Goal: Task Accomplishment & Management: Use online tool/utility

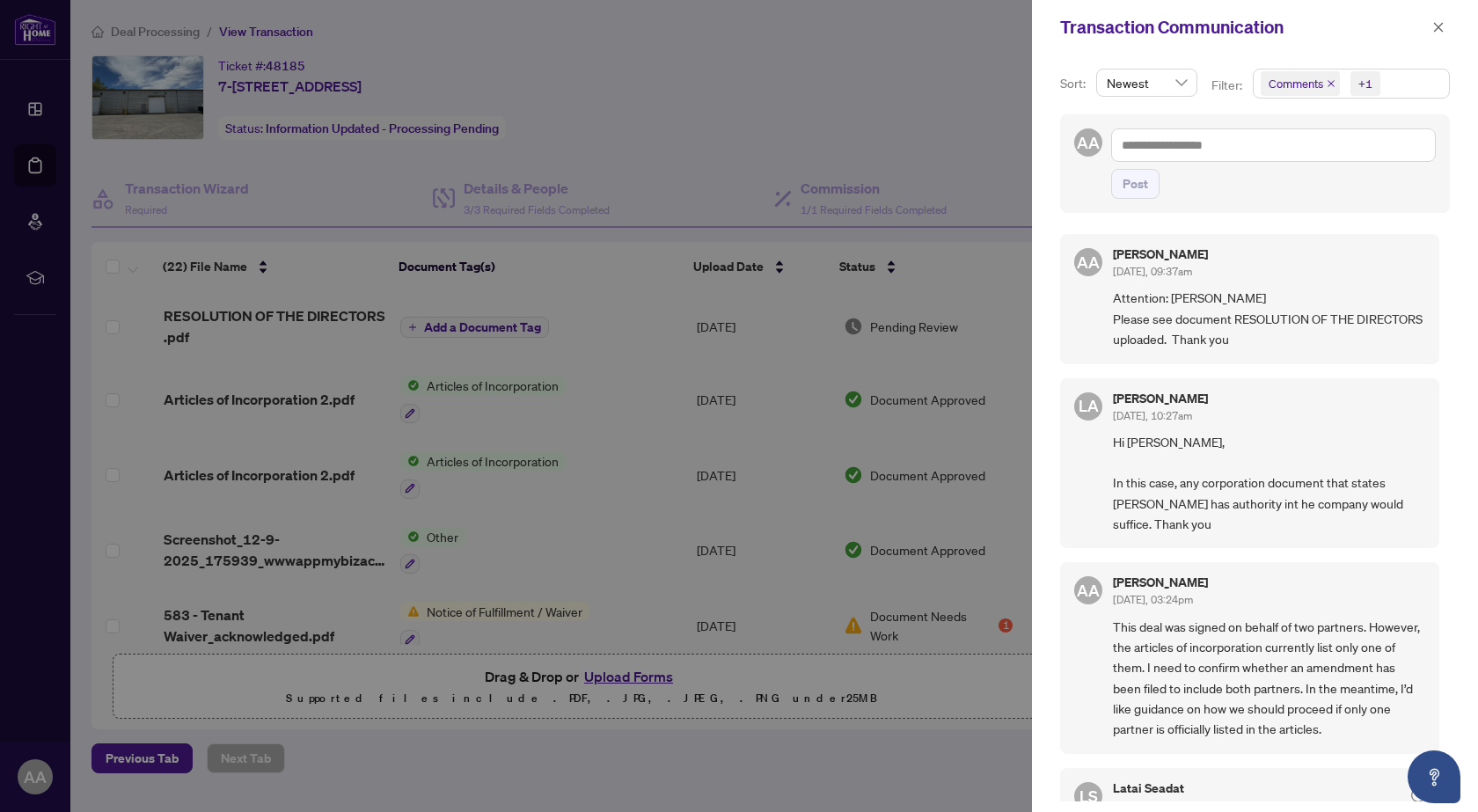
click at [903, 80] on div at bounding box center [739, 406] width 1478 height 812
click at [1009, 157] on div at bounding box center [739, 406] width 1478 height 812
click at [1003, 116] on div at bounding box center [739, 406] width 1478 height 812
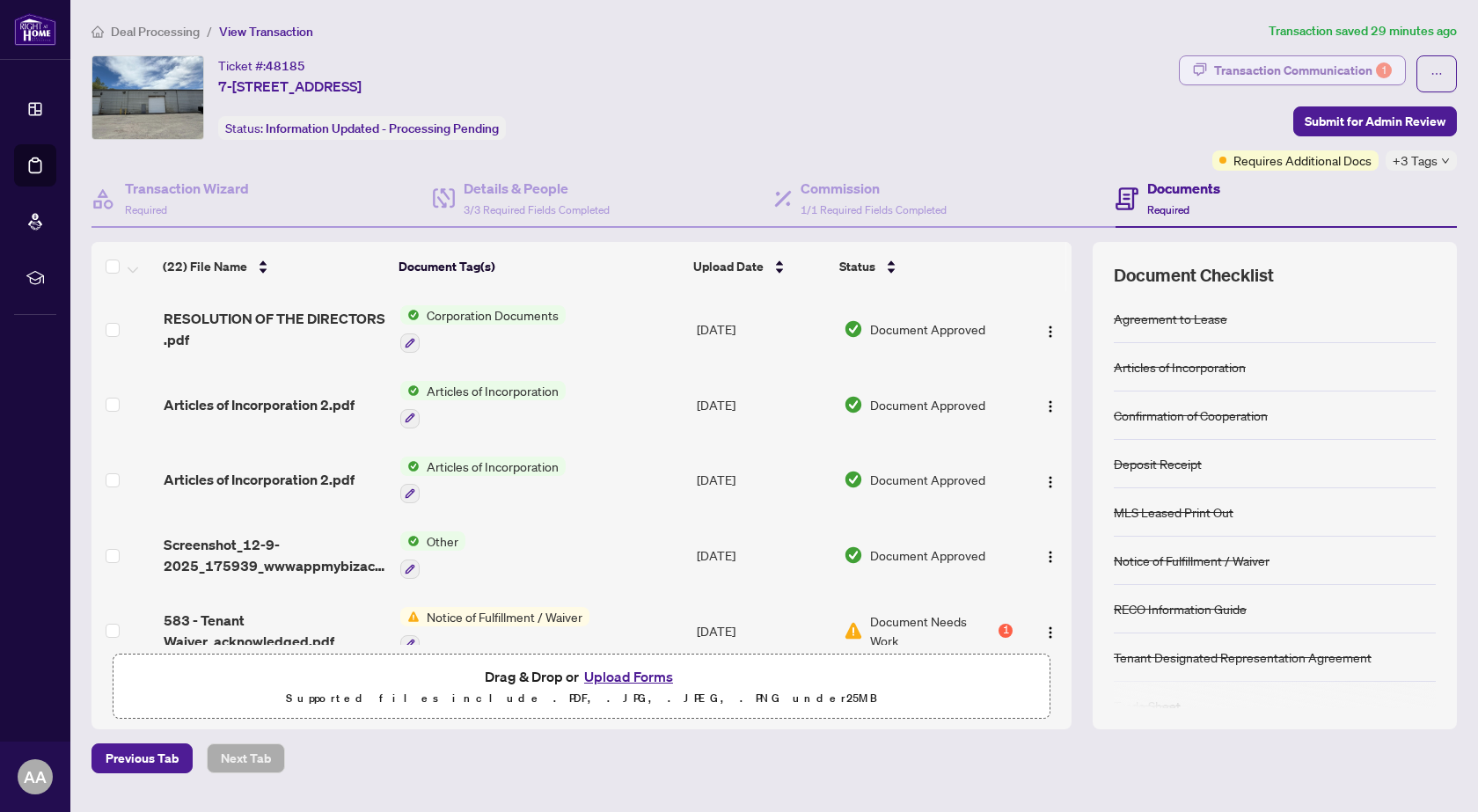
click at [1282, 65] on div "Transaction Communication 1" at bounding box center [1302, 70] width 177 height 28
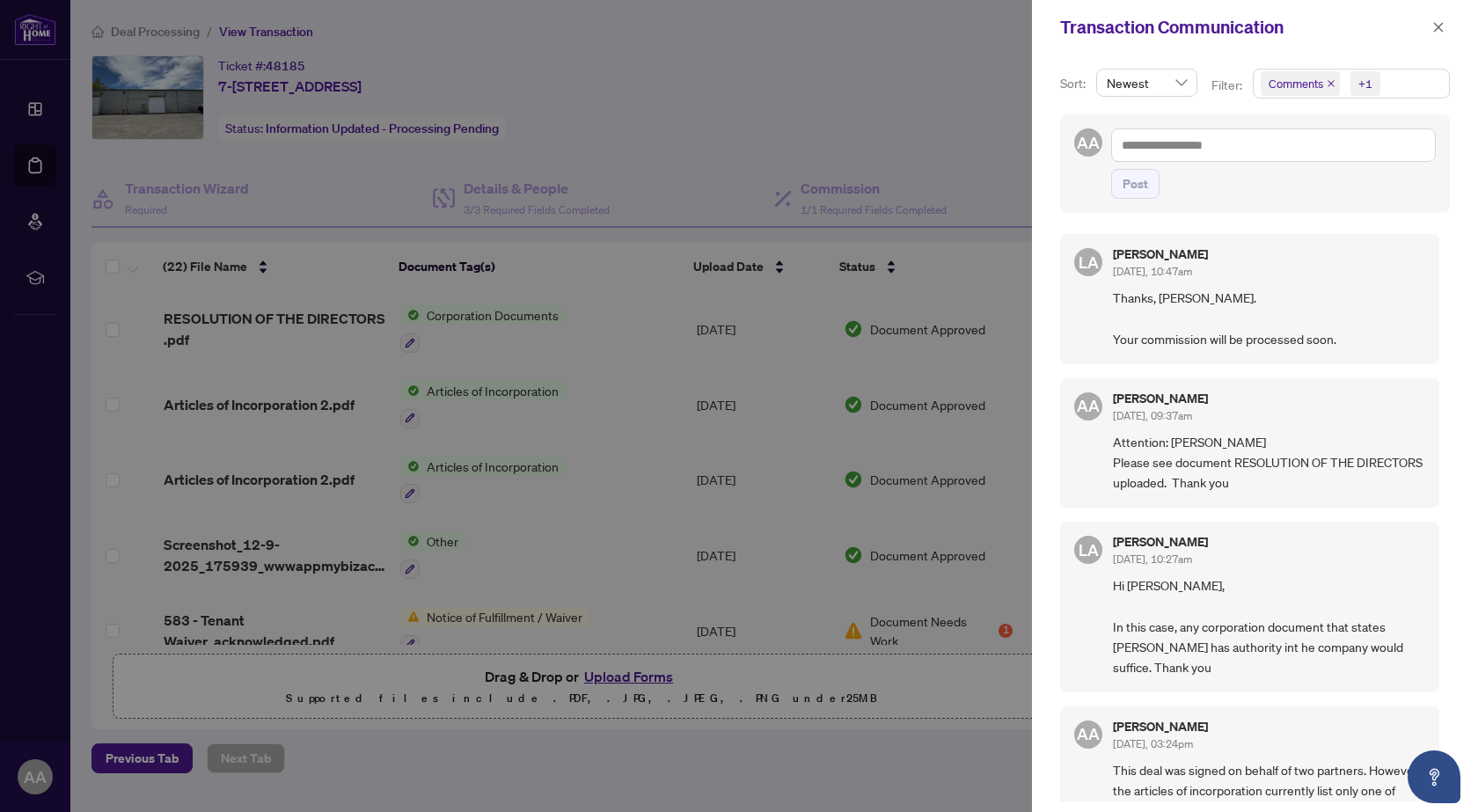
drag, startPoint x: 845, startPoint y: 98, endPoint x: 870, endPoint y: 85, distance: 28.2
click at [855, 89] on div at bounding box center [739, 406] width 1478 height 812
click at [1438, 24] on icon "close" at bounding box center [1437, 27] width 13 height 13
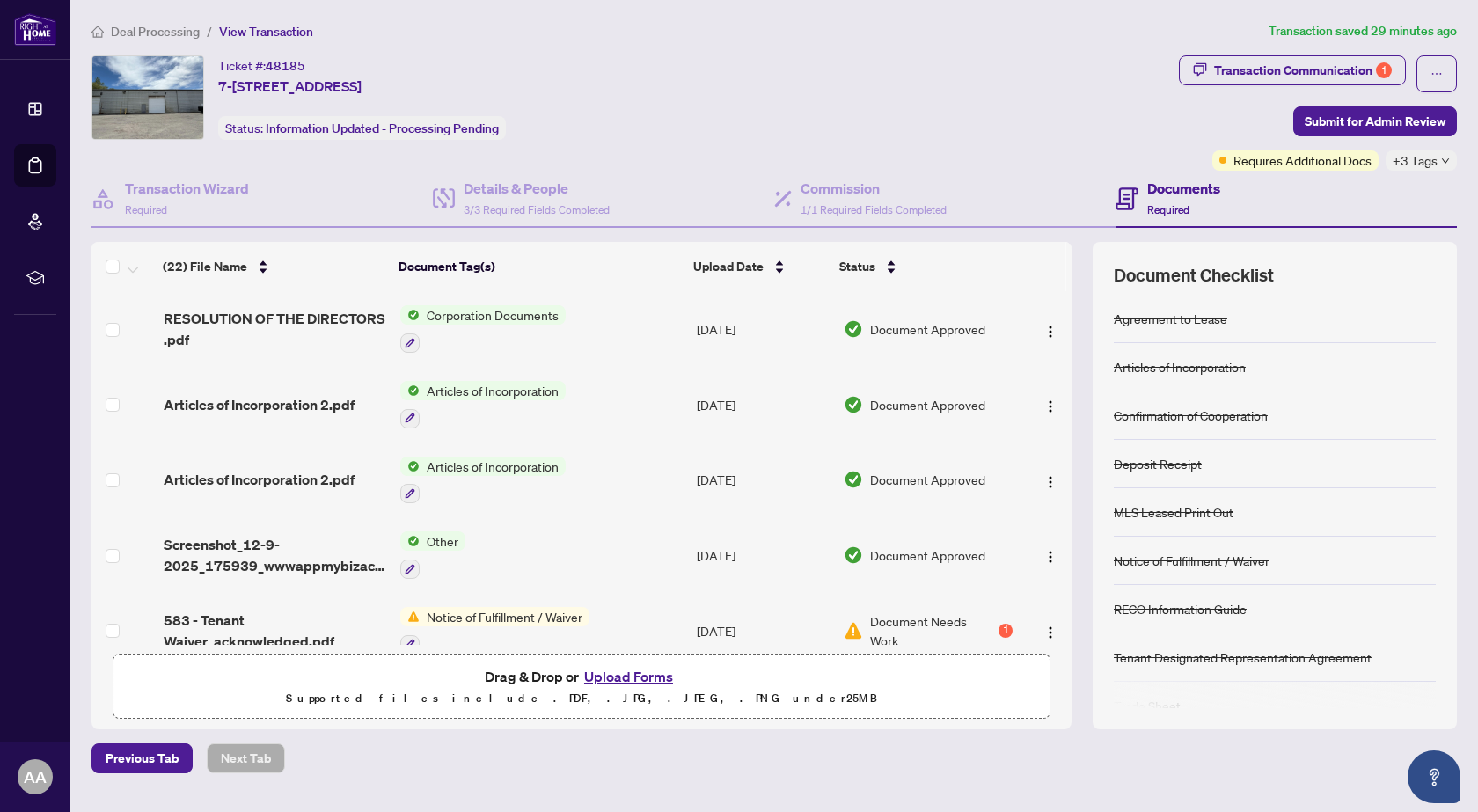
click at [1066, 268] on th at bounding box center [1068, 266] width 5 height 49
